Goal: Check status: Check status

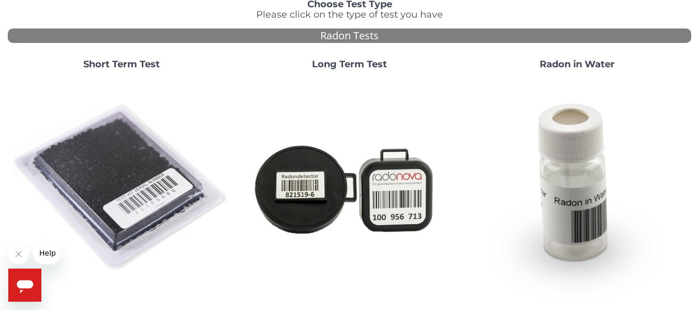
scroll to position [104, 0]
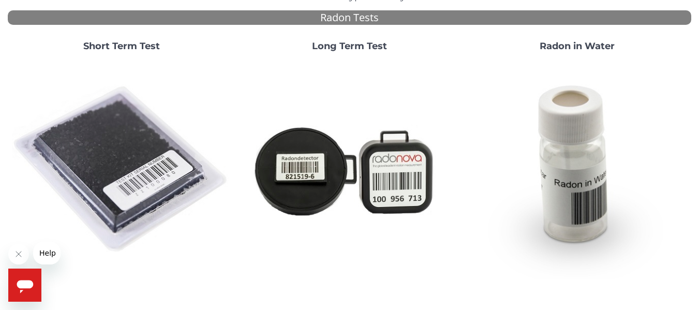
click at [130, 46] on strong "Short Term Test" at bounding box center [121, 45] width 77 height 11
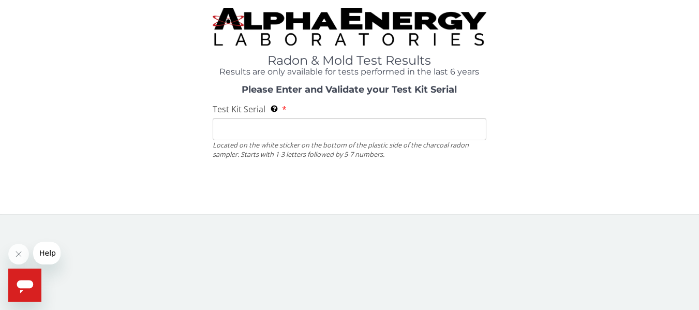
scroll to position [0, 0]
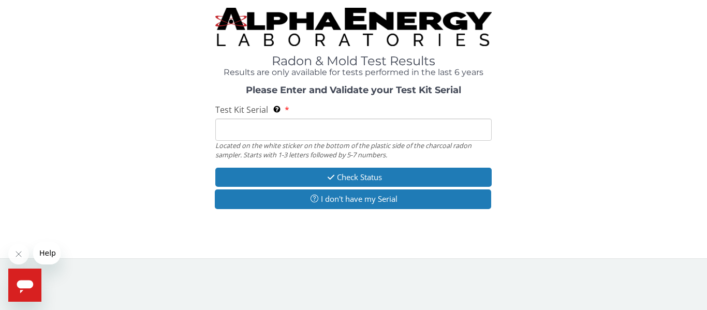
click at [454, 255] on div "Radon & Mold Test Results Results are only available for tests performed in the…" at bounding box center [353, 129] width 707 height 258
click at [280, 219] on div "Radon & Mold Test Results Results are only available for tests performed in the…" at bounding box center [354, 125] width 692 height 234
click at [368, 222] on div "Radon & Mold Test Results Results are only available for tests performed in the…" at bounding box center [354, 125] width 692 height 234
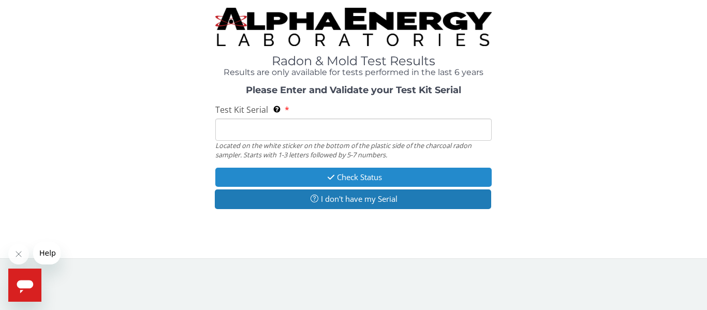
drag, startPoint x: 259, startPoint y: 138, endPoint x: 295, endPoint y: 172, distance: 49.1
click at [295, 172] on div "Please Enter and Validate your Test Kit Serial Test Kit Serial Located on the w…" at bounding box center [354, 148] width 692 height 126
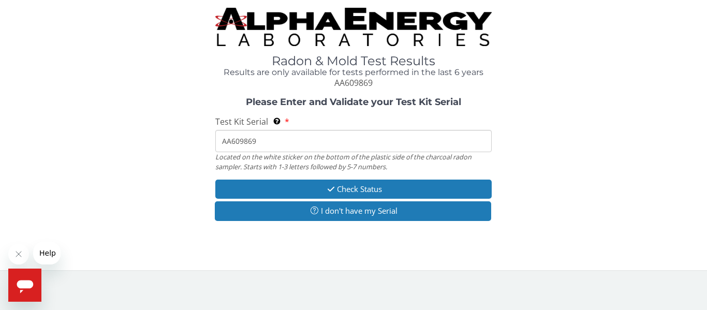
type input "AA609869"
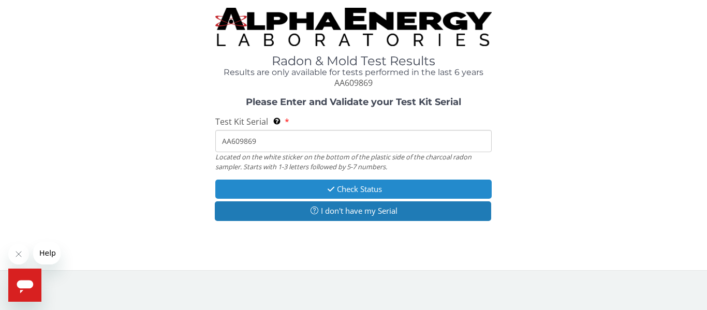
click at [333, 189] on icon "button" at bounding box center [331, 189] width 12 height 8
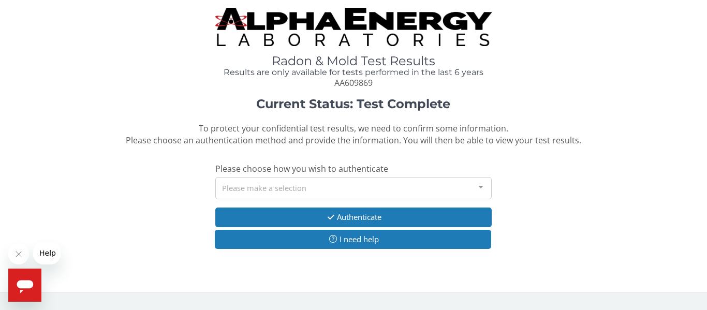
click at [346, 189] on div "Please make a selection" at bounding box center [353, 188] width 276 height 22
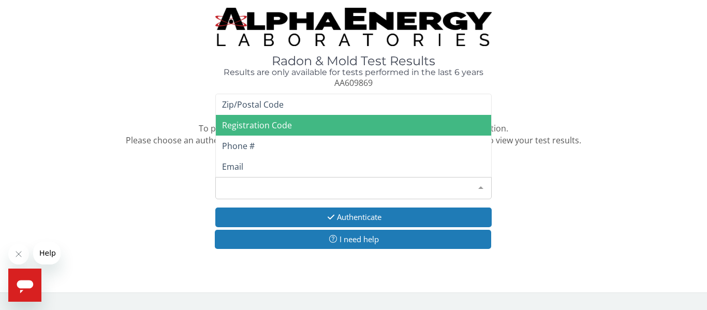
click at [286, 123] on span "Registration Code" at bounding box center [257, 125] width 70 height 11
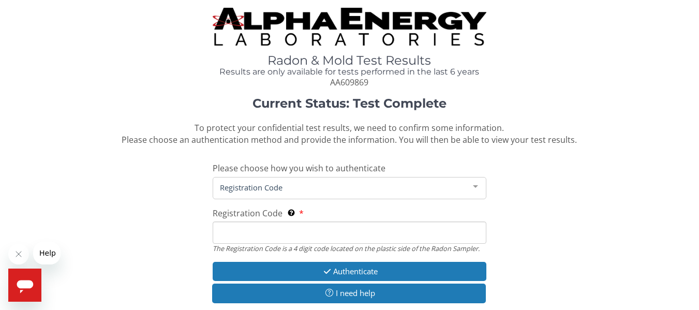
click at [235, 236] on input "Registration Code The Registration Code is a 4 digit code located on the plasti…" at bounding box center [349, 233] width 273 height 22
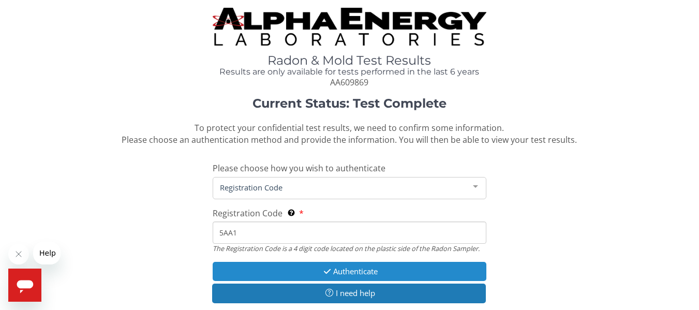
type input "5AA1"
click at [333, 272] on button "Authenticate" at bounding box center [349, 271] width 273 height 19
